Goal: Transaction & Acquisition: Download file/media

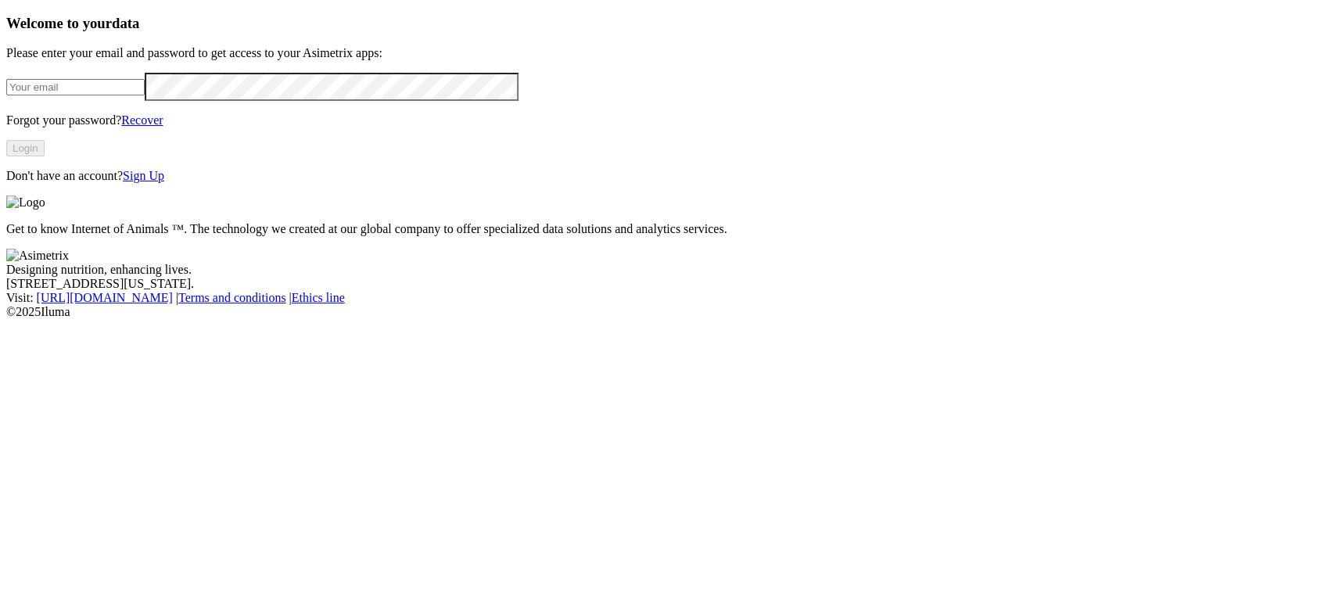
type input "[PERSON_NAME][EMAIL_ADDRESS][PERSON_NAME][DOMAIN_NAME]"
click at [45, 156] on button "Login" at bounding box center [25, 148] width 38 height 16
